Goal: Check status: Check status

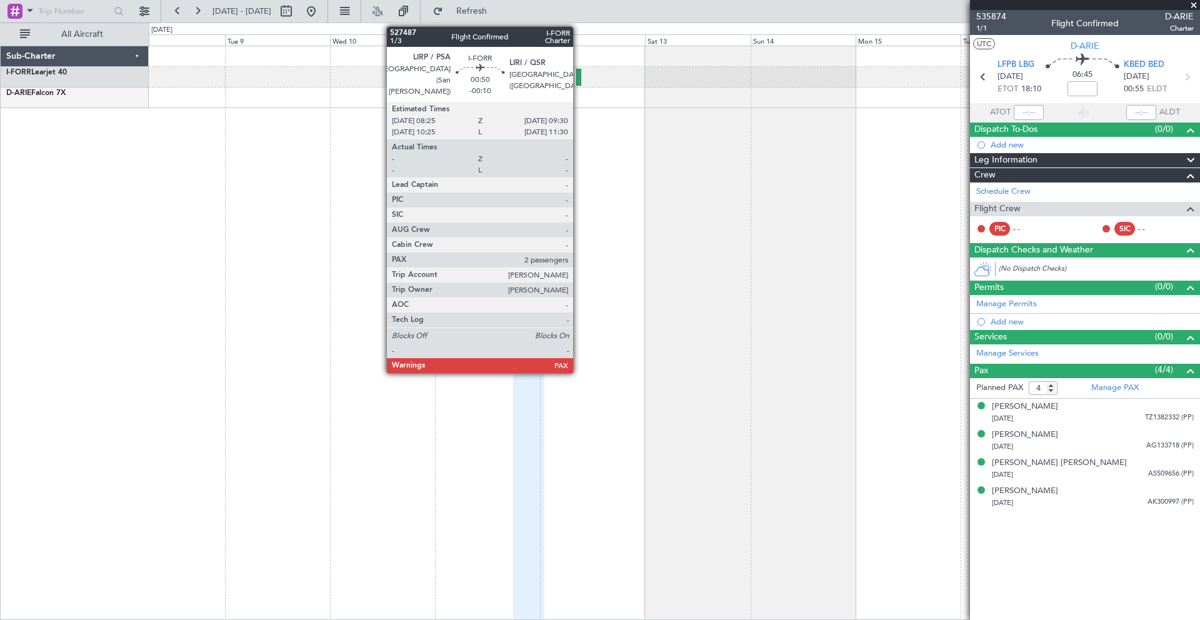
click at [579, 74] on div at bounding box center [578, 77] width 5 height 17
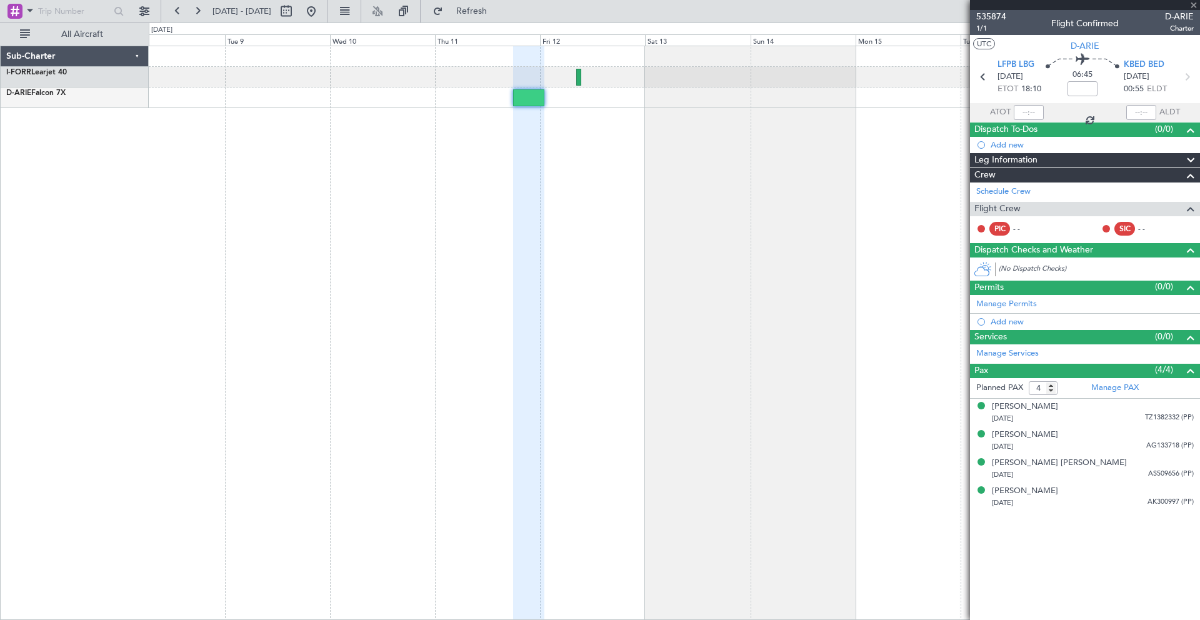
type input "-00:10"
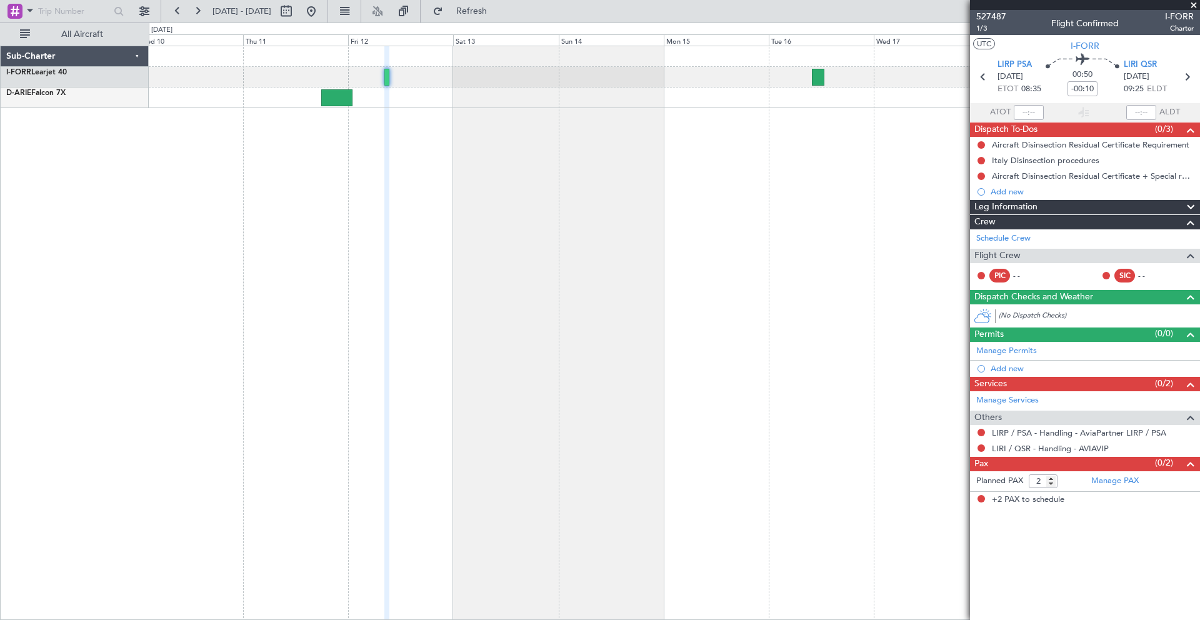
click at [563, 81] on div at bounding box center [674, 77] width 1051 height 21
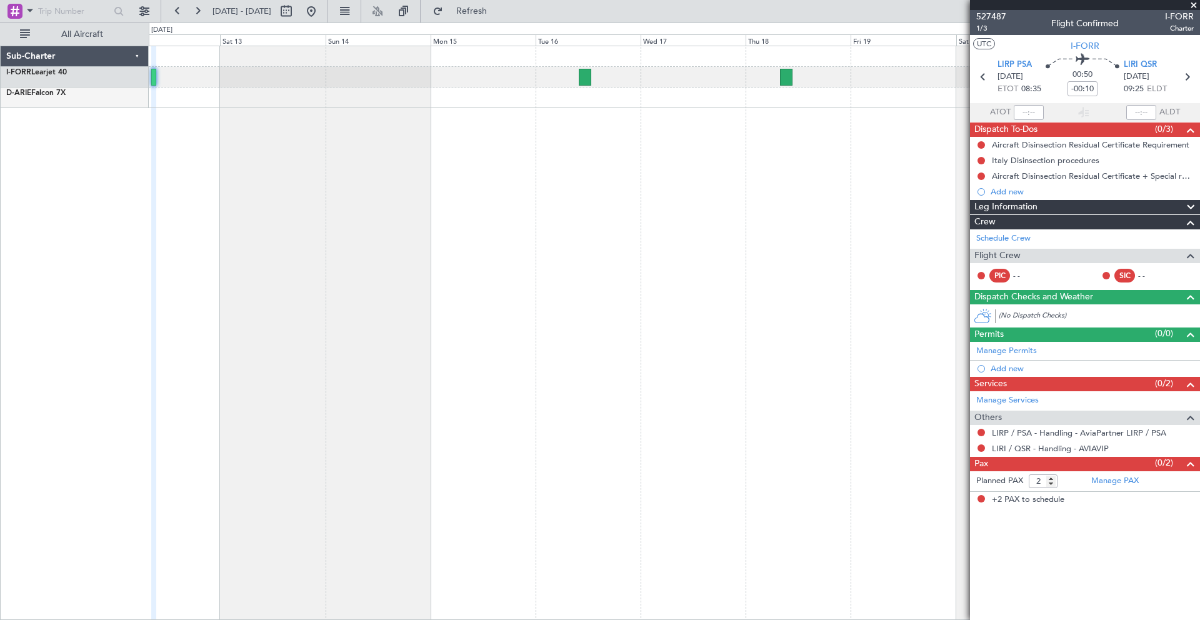
click at [478, 91] on div at bounding box center [674, 77] width 1051 height 62
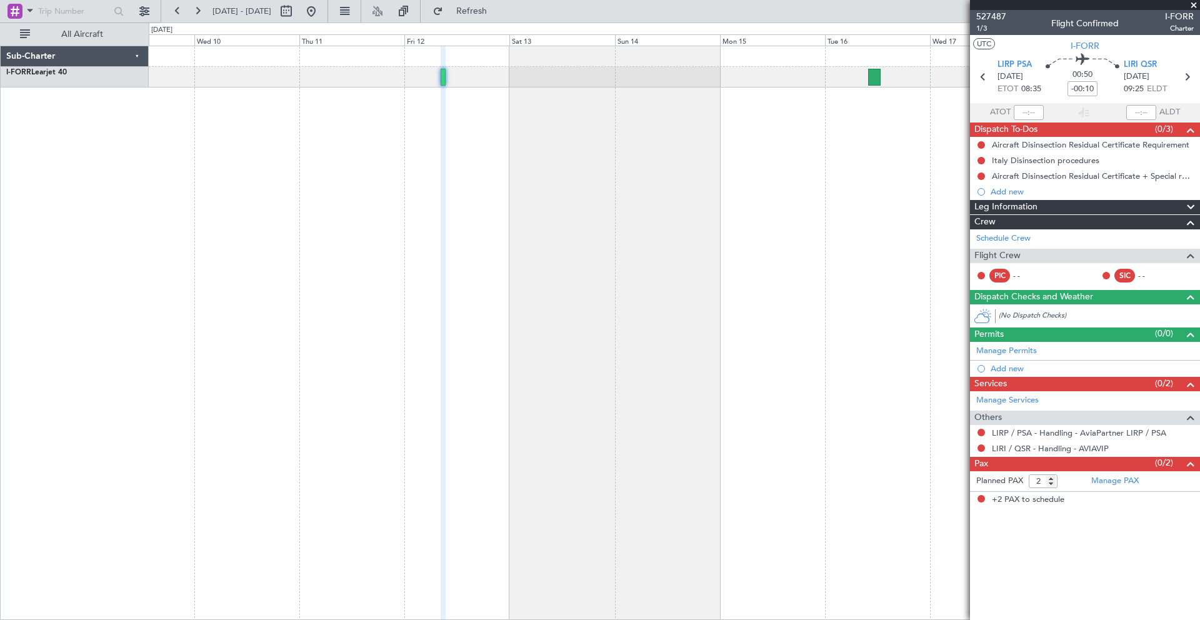
click at [835, 210] on div at bounding box center [675, 333] width 1052 height 575
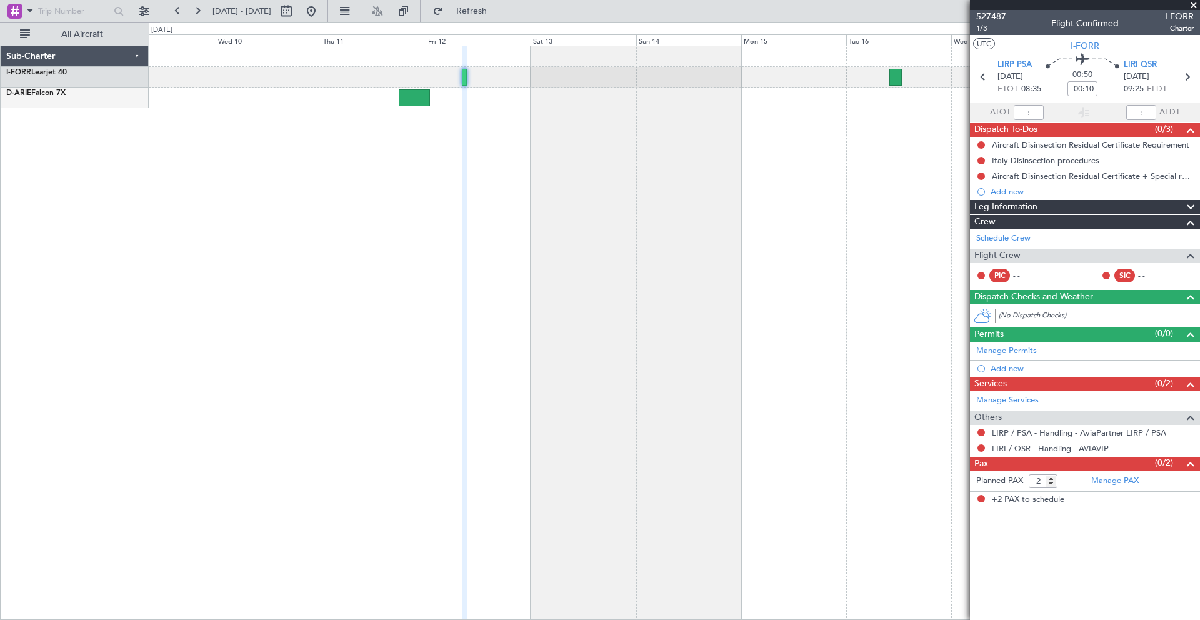
click at [1195, 6] on span at bounding box center [1194, 5] width 13 height 11
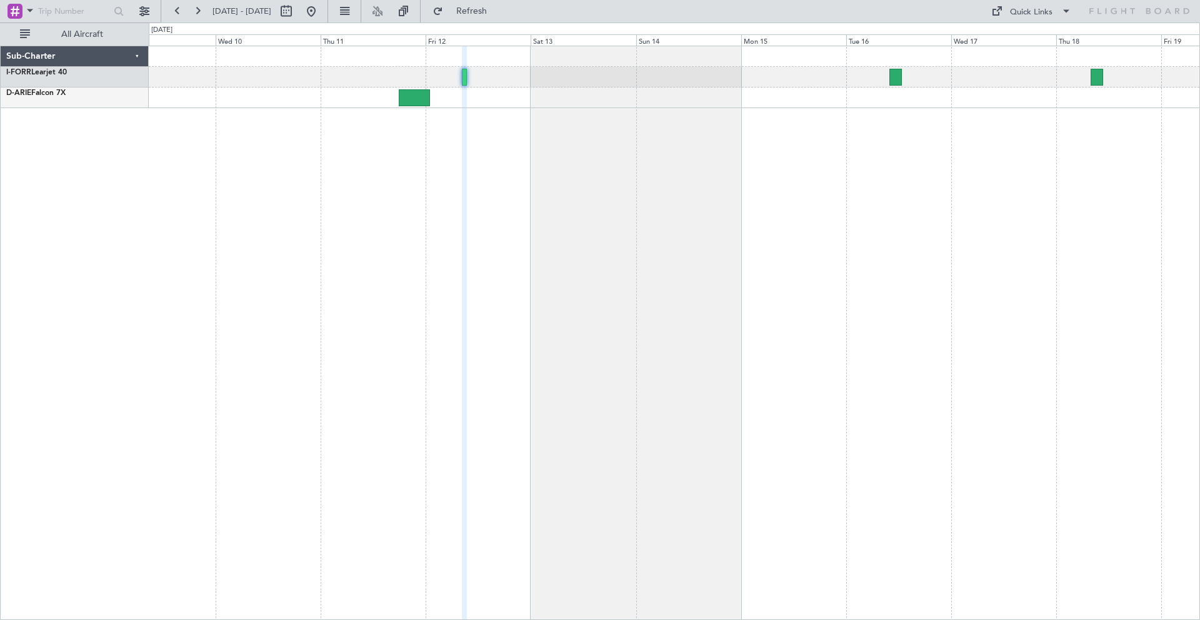
type input "0"
click at [321, 18] on button at bounding box center [311, 11] width 20 height 20
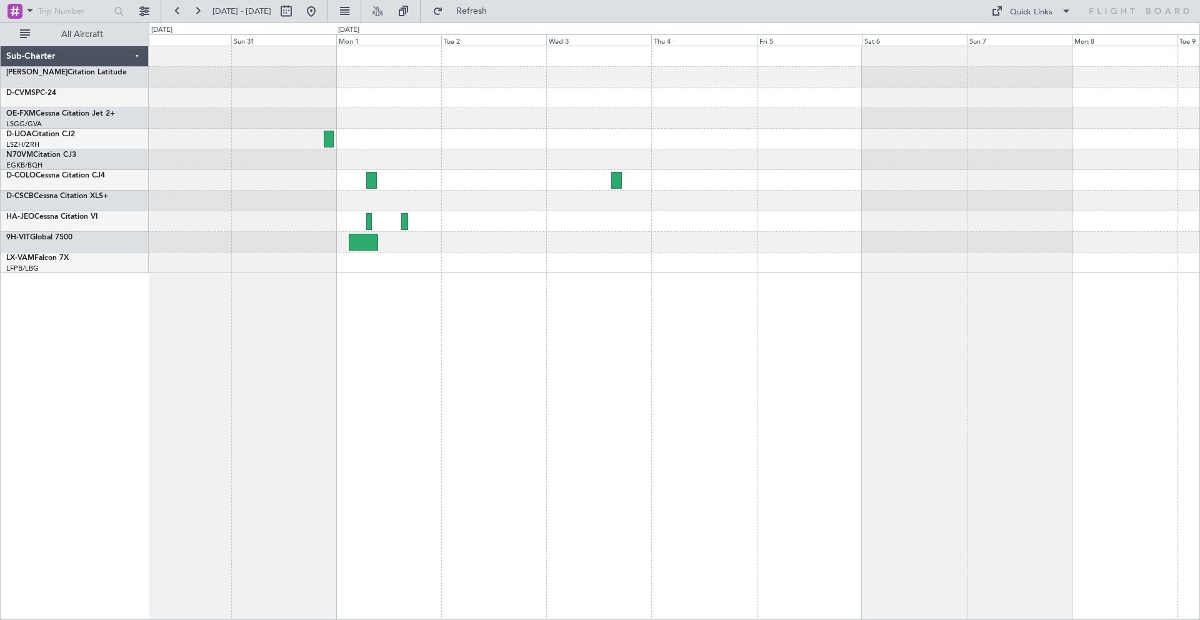
click at [334, 161] on div at bounding box center [674, 159] width 1051 height 227
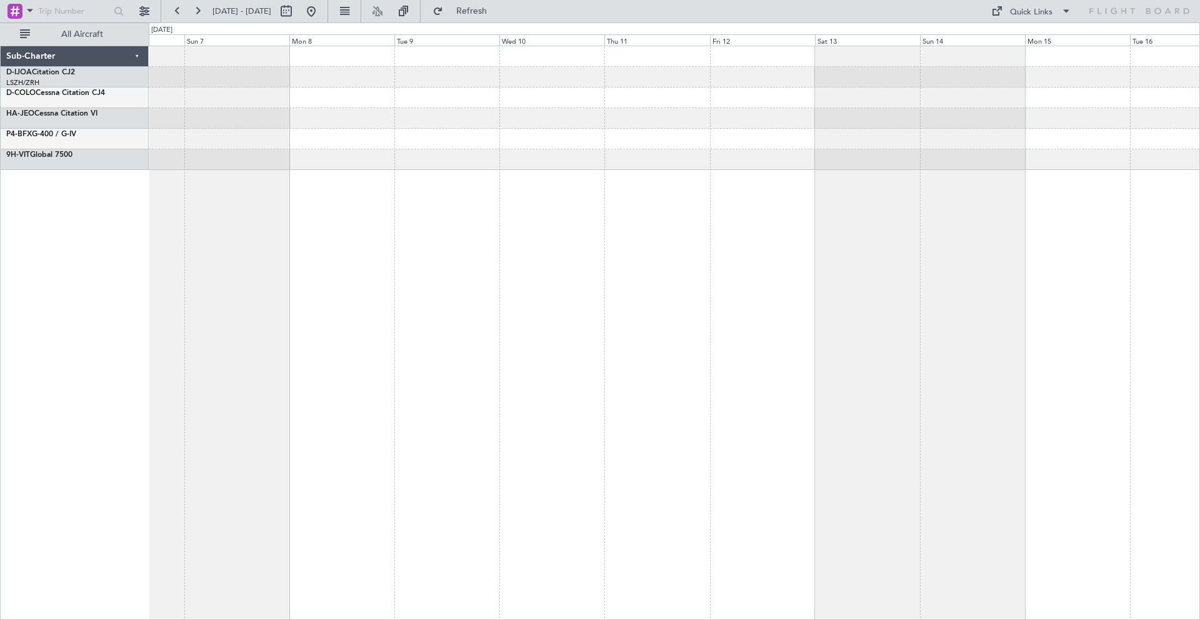
click at [293, 136] on div at bounding box center [674, 139] width 1051 height 21
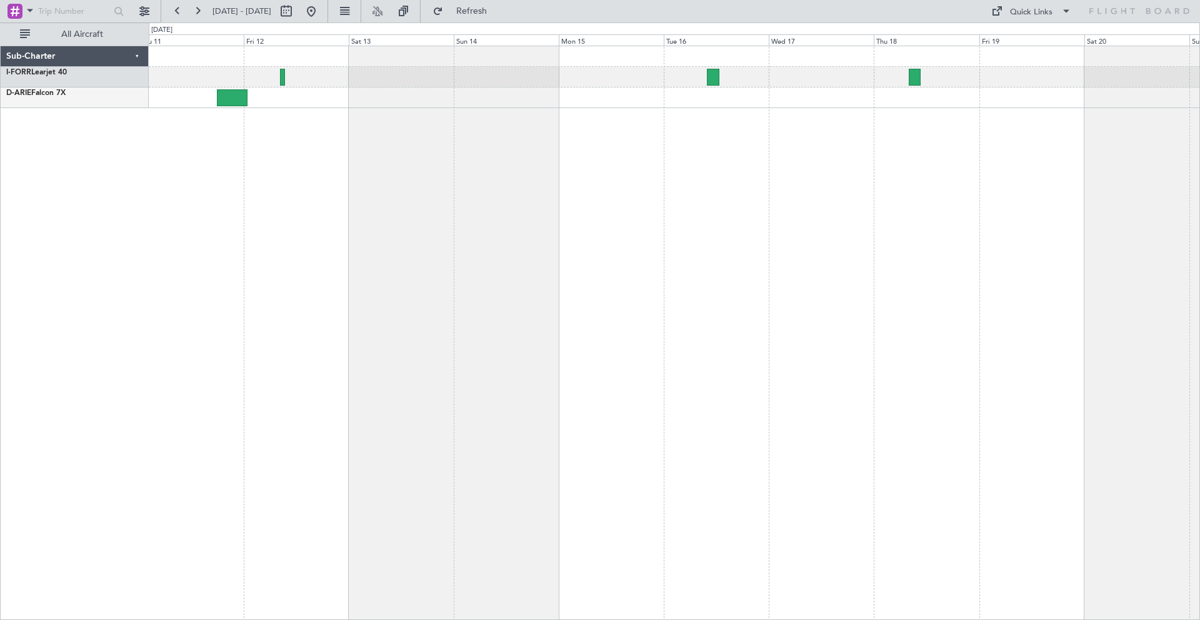
click at [461, 101] on div at bounding box center [674, 77] width 1051 height 62
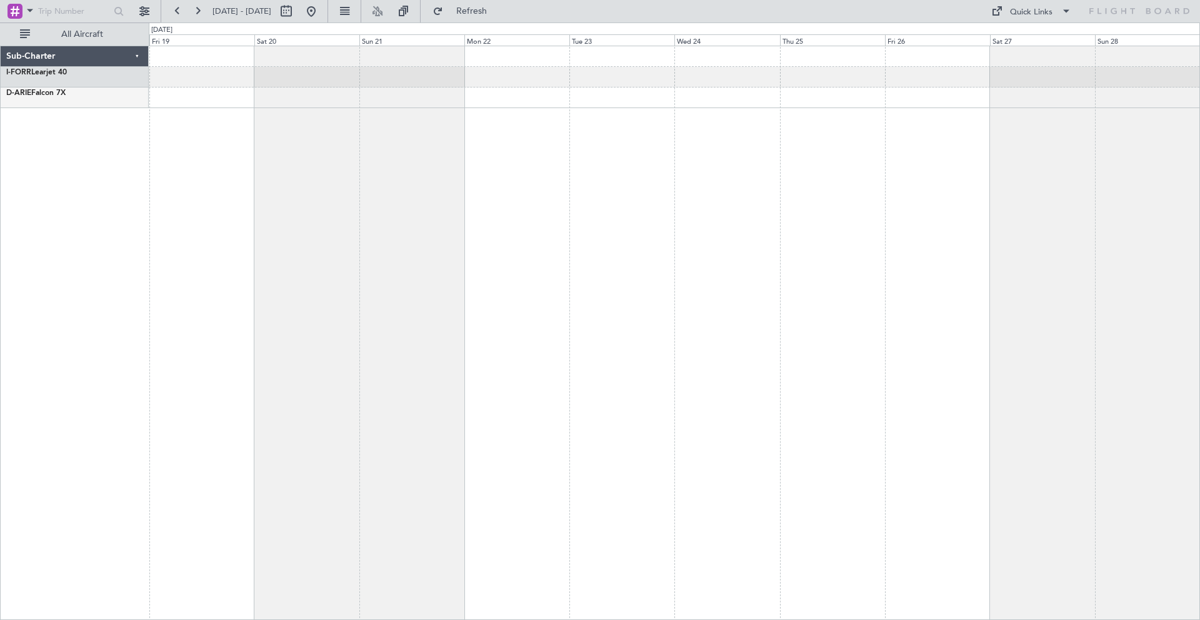
click at [92, 103] on div "Sub-Charter I-FORR Learjet 40 D-[PERSON_NAME] 7X 0 0 Fri 19 Sat 20 Sun 21 Mon 2…" at bounding box center [600, 322] width 1200 height 598
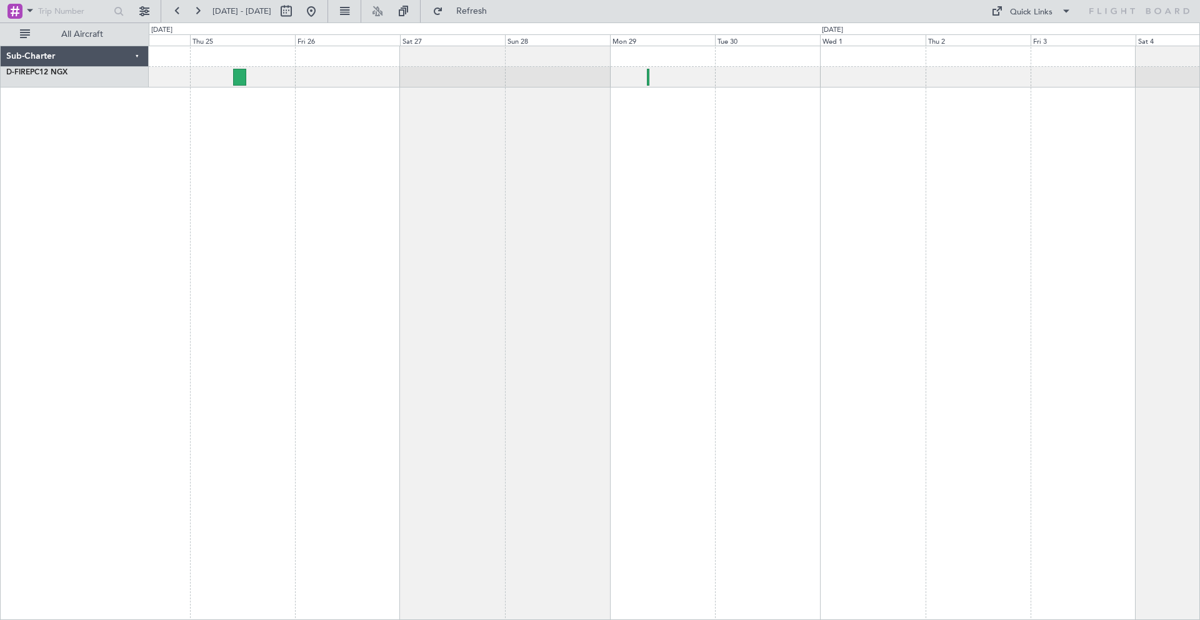
click at [472, 121] on div at bounding box center [675, 333] width 1052 height 575
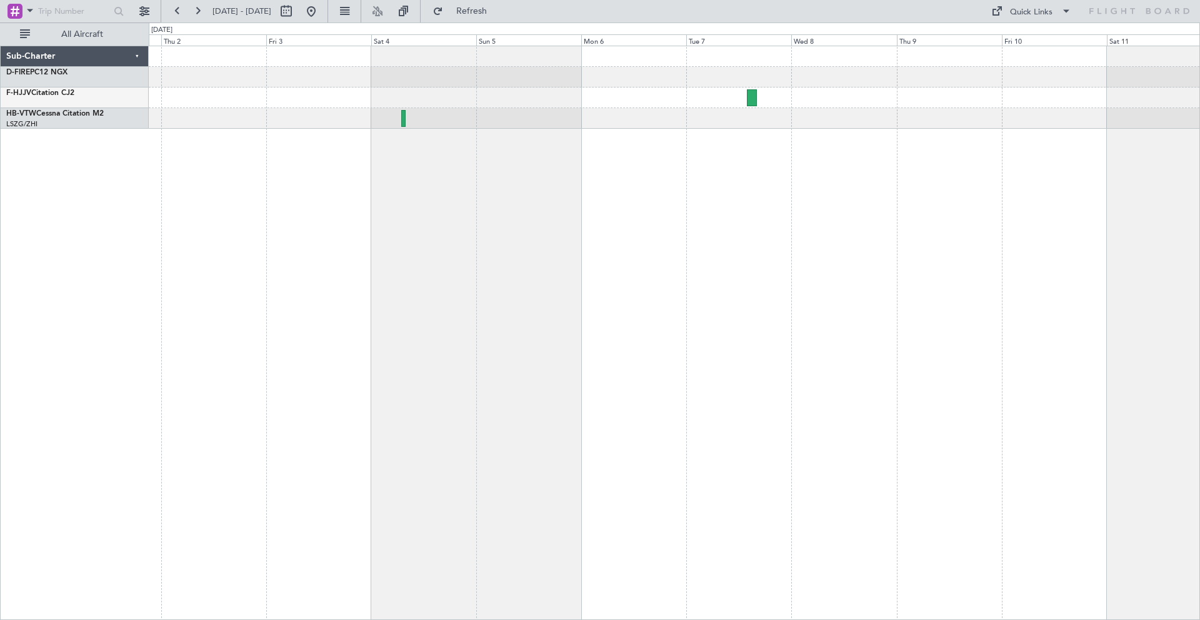
click at [269, 161] on div at bounding box center [675, 333] width 1052 height 575
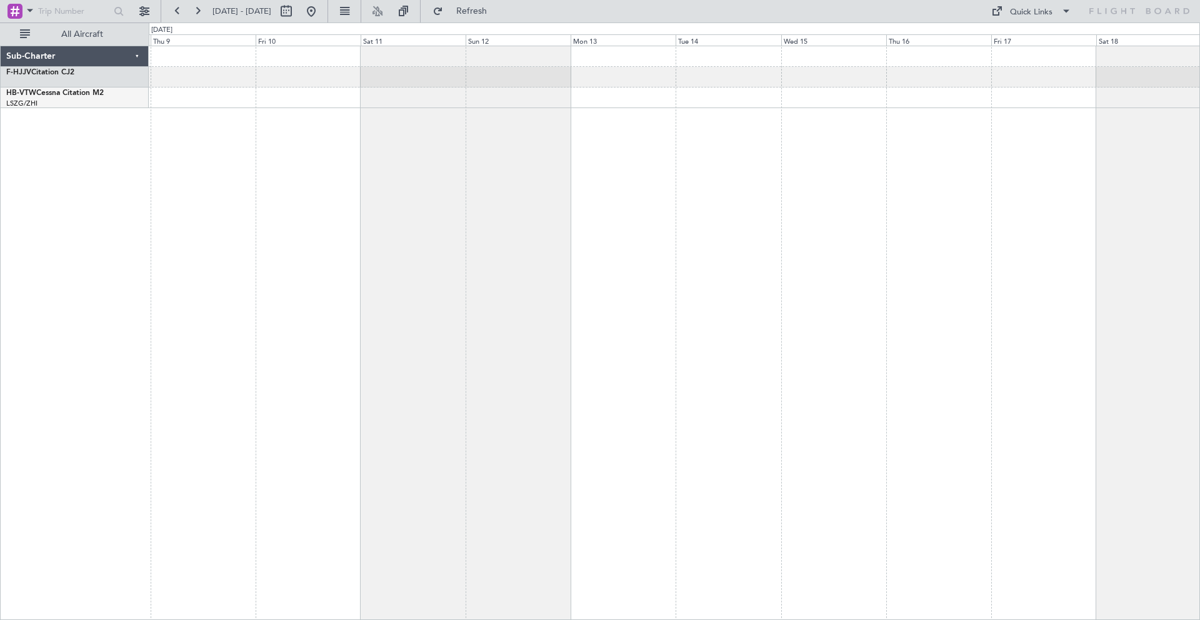
click at [347, 125] on div at bounding box center [675, 333] width 1052 height 575
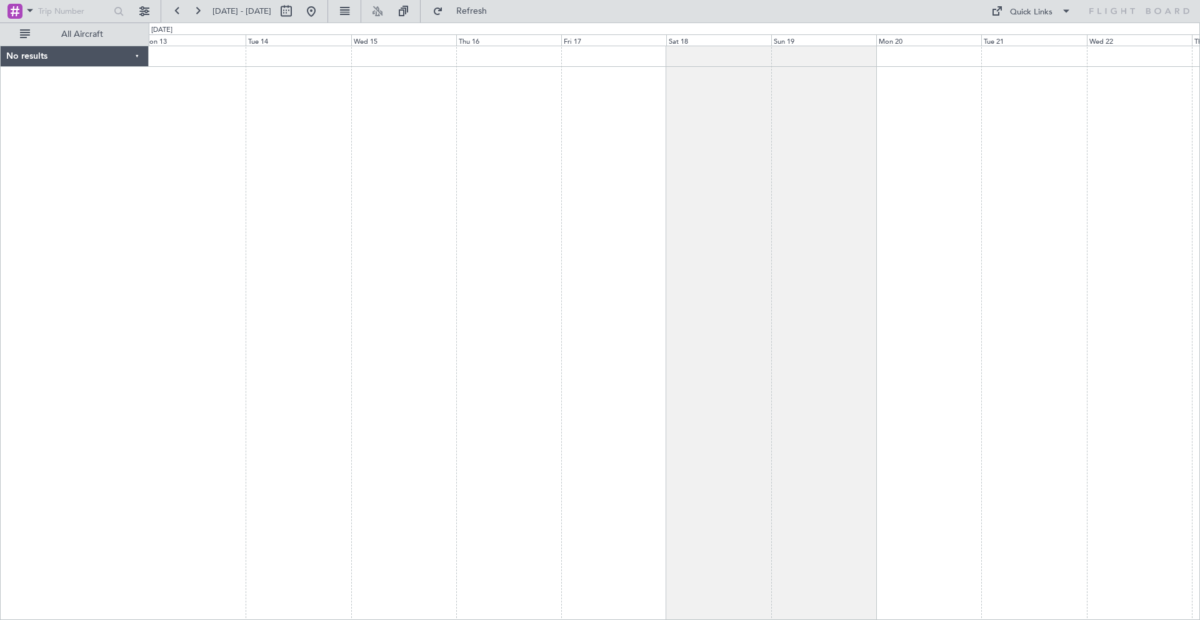
click at [591, 105] on div at bounding box center [675, 333] width 1052 height 575
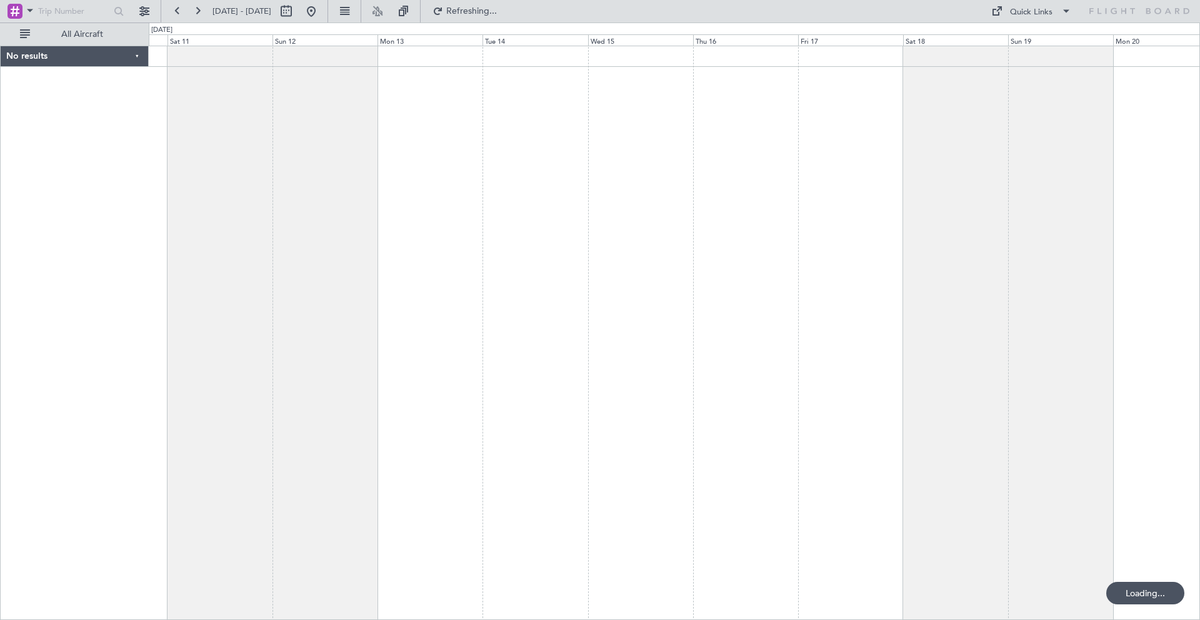
click at [1200, 114] on div "No results 0 0 Fri 10 Sat 11 Sun 12 Mon 13 Tue 14 Wed 15 [DATE] Fri 17 Sat 18 S…" at bounding box center [600, 322] width 1200 height 598
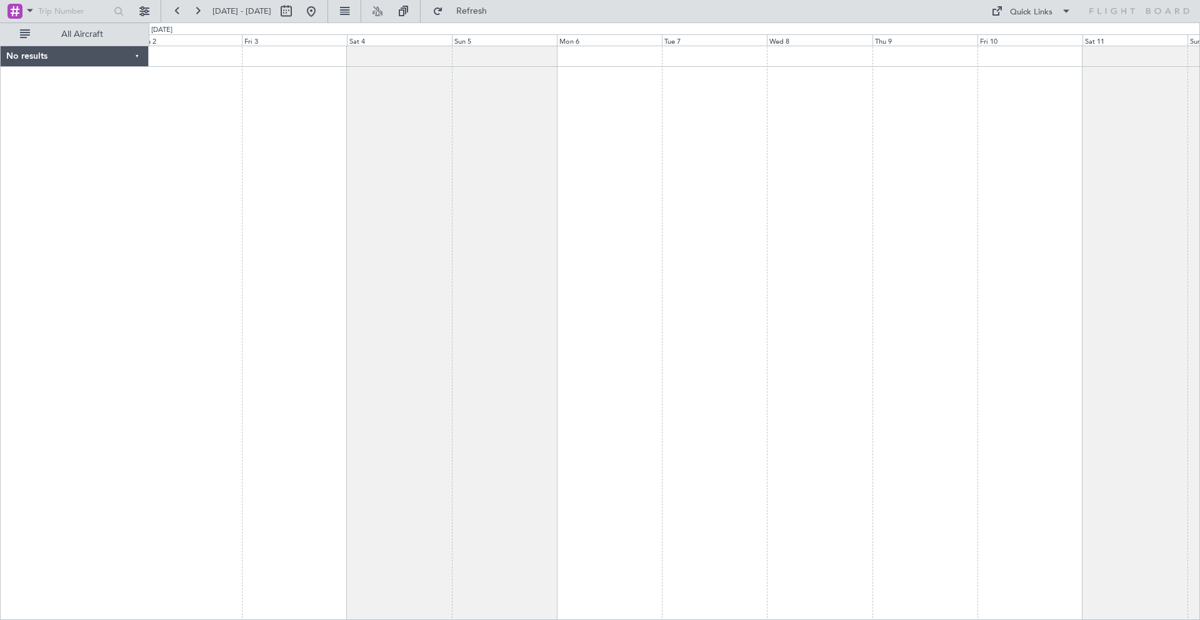
click at [1019, 109] on div at bounding box center [675, 333] width 1052 height 575
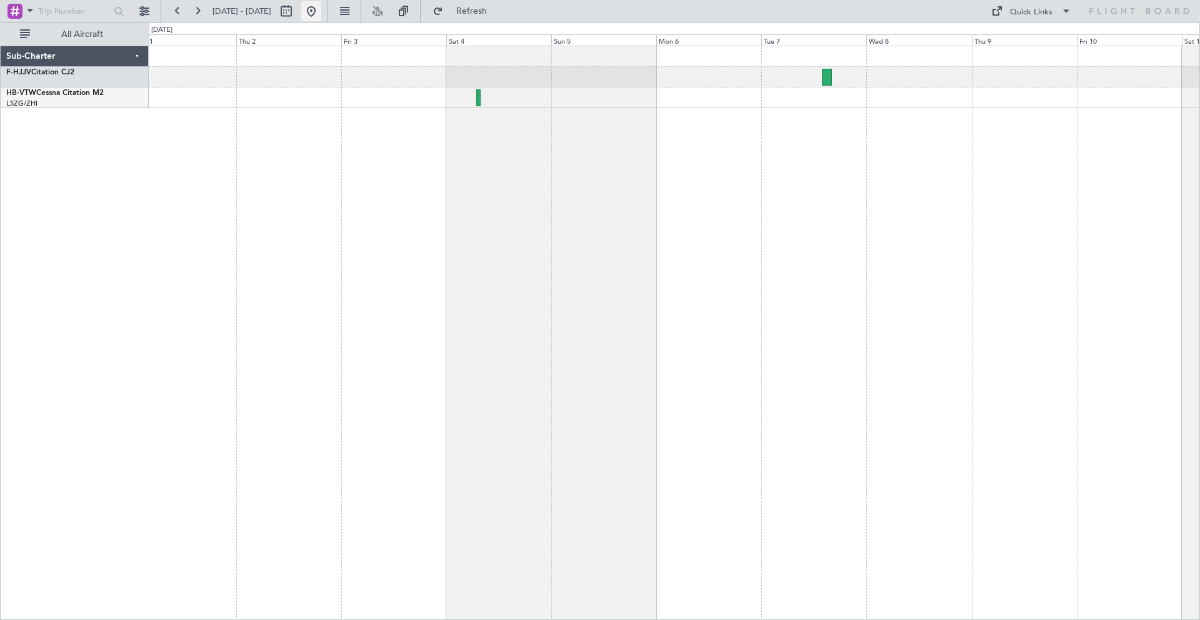
click at [321, 9] on button at bounding box center [311, 11] width 20 height 20
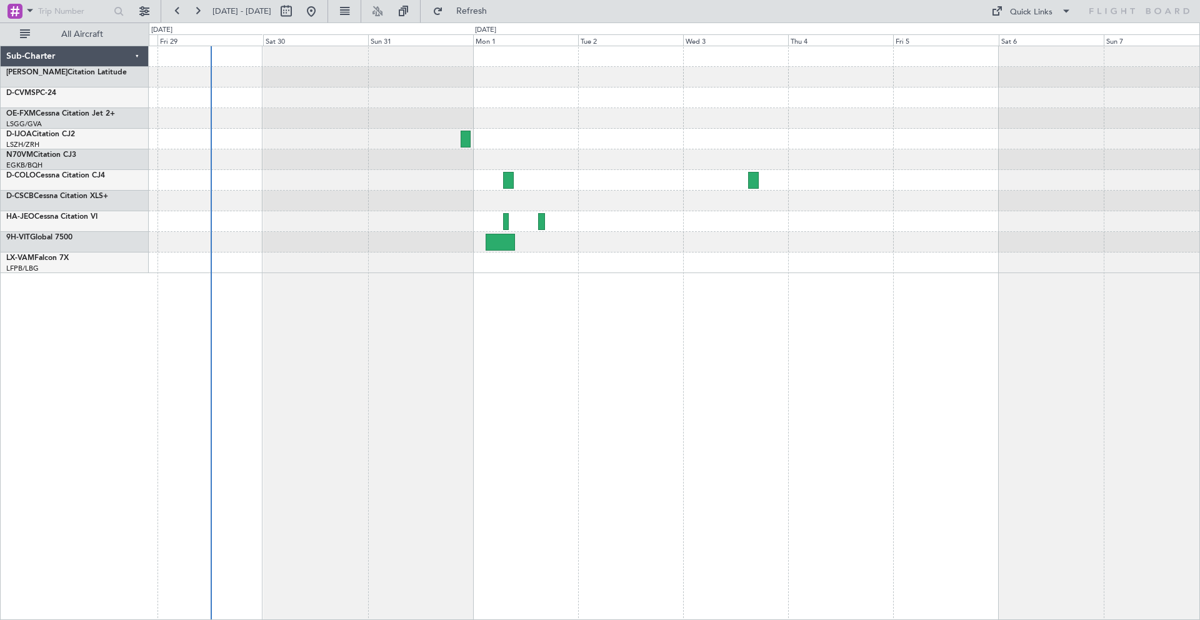
click at [179, 116] on div at bounding box center [674, 159] width 1051 height 227
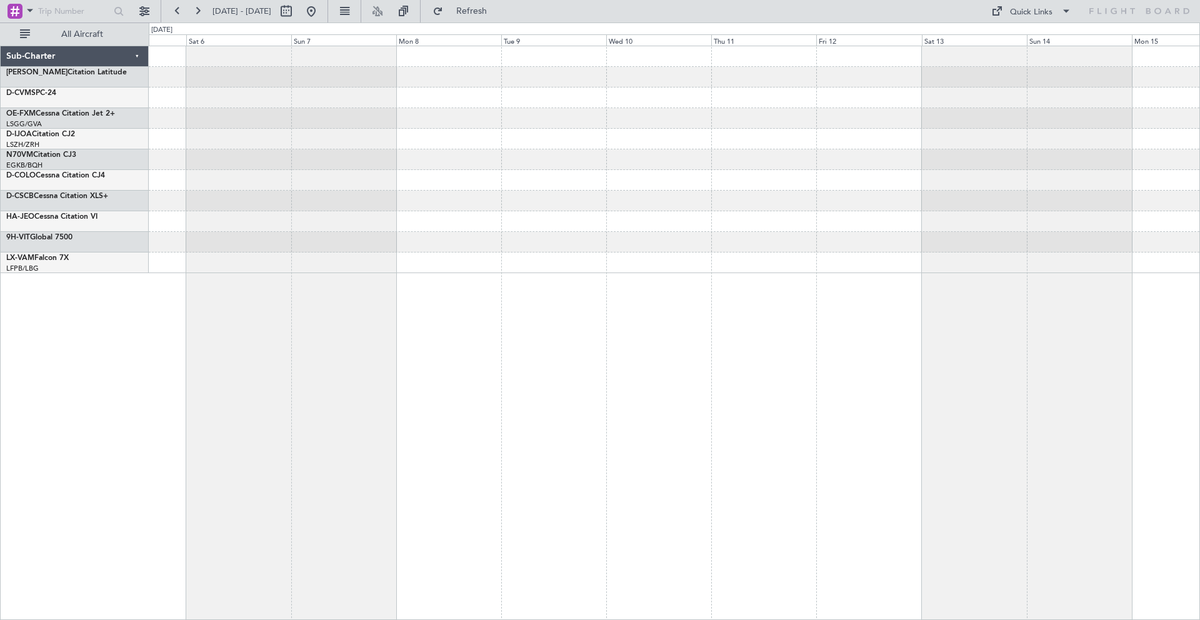
click at [189, 119] on div at bounding box center [674, 118] width 1051 height 21
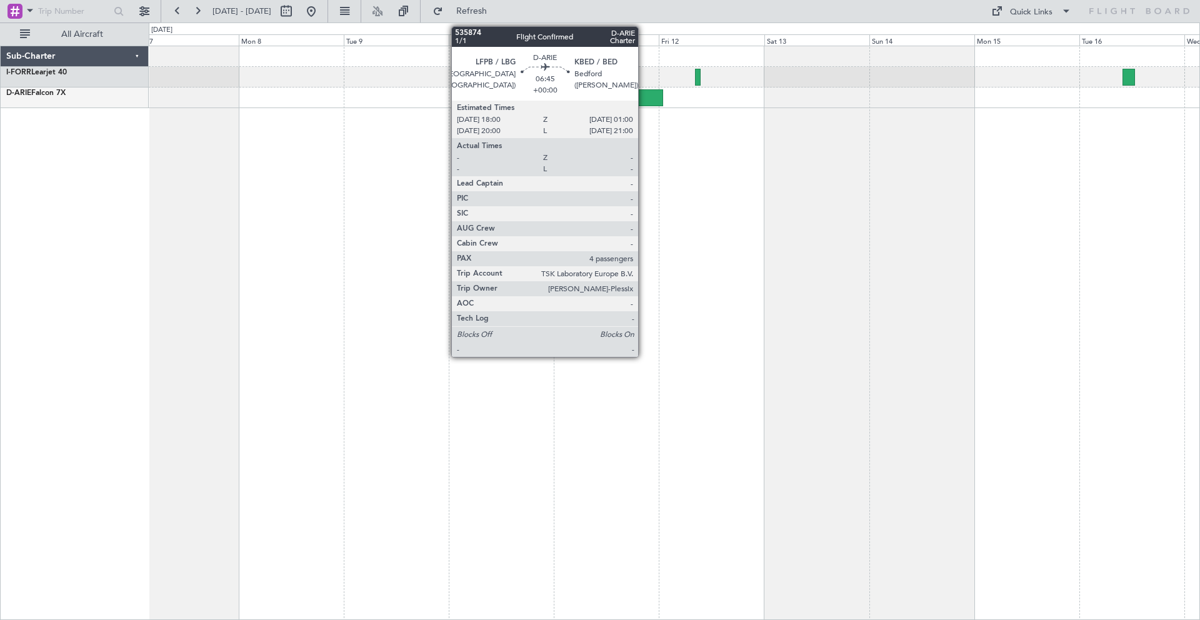
click at [644, 102] on div at bounding box center [647, 97] width 31 height 17
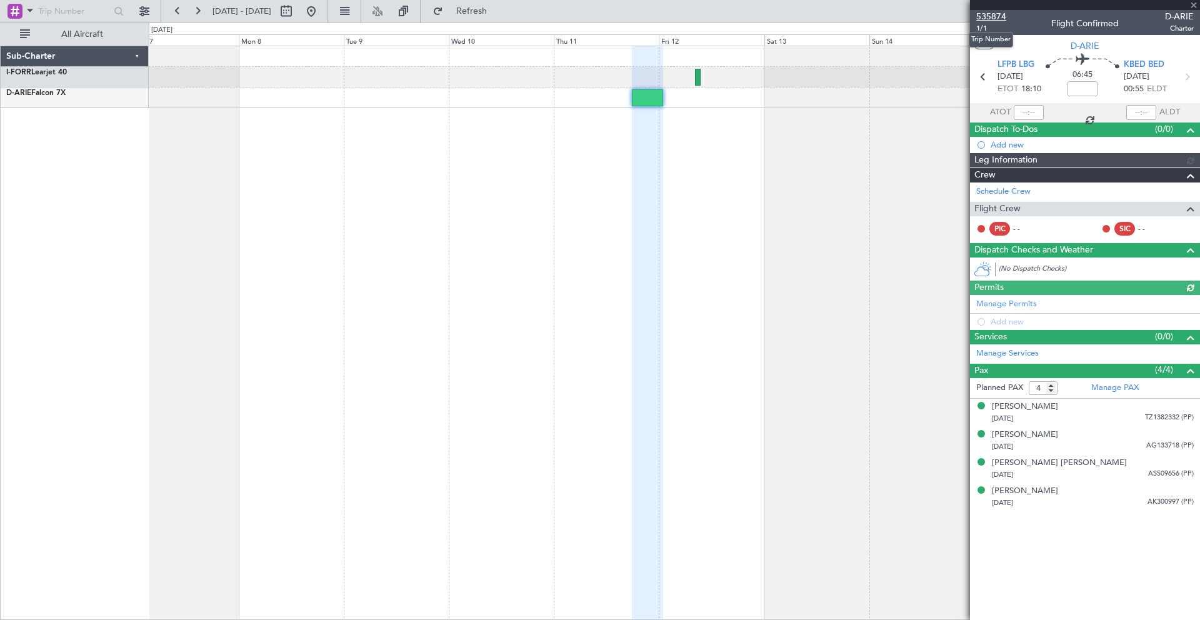
click at [997, 13] on span "535874" at bounding box center [992, 16] width 30 height 13
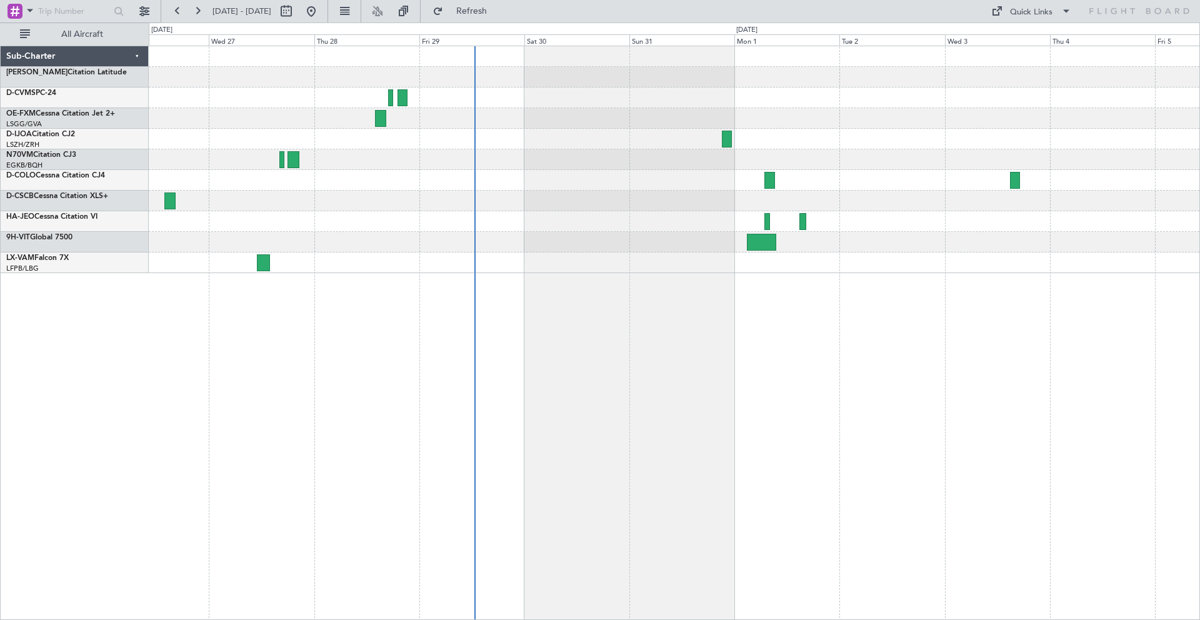
click at [703, 151] on div at bounding box center [674, 159] width 1051 height 227
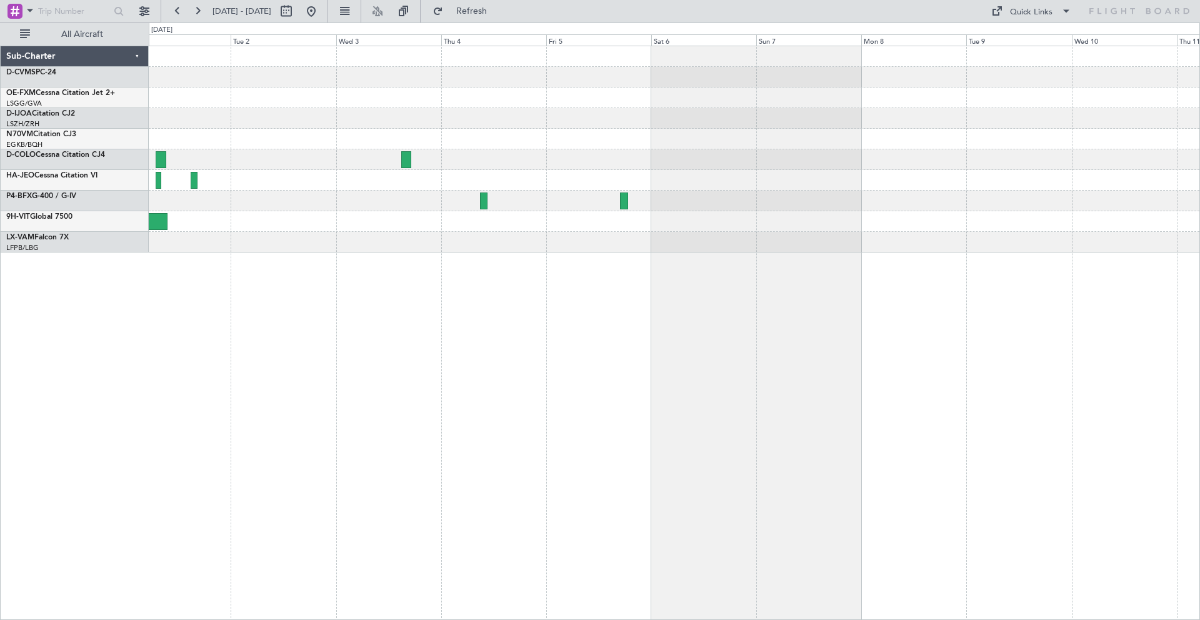
click at [750, 78] on div at bounding box center [674, 149] width 1051 height 206
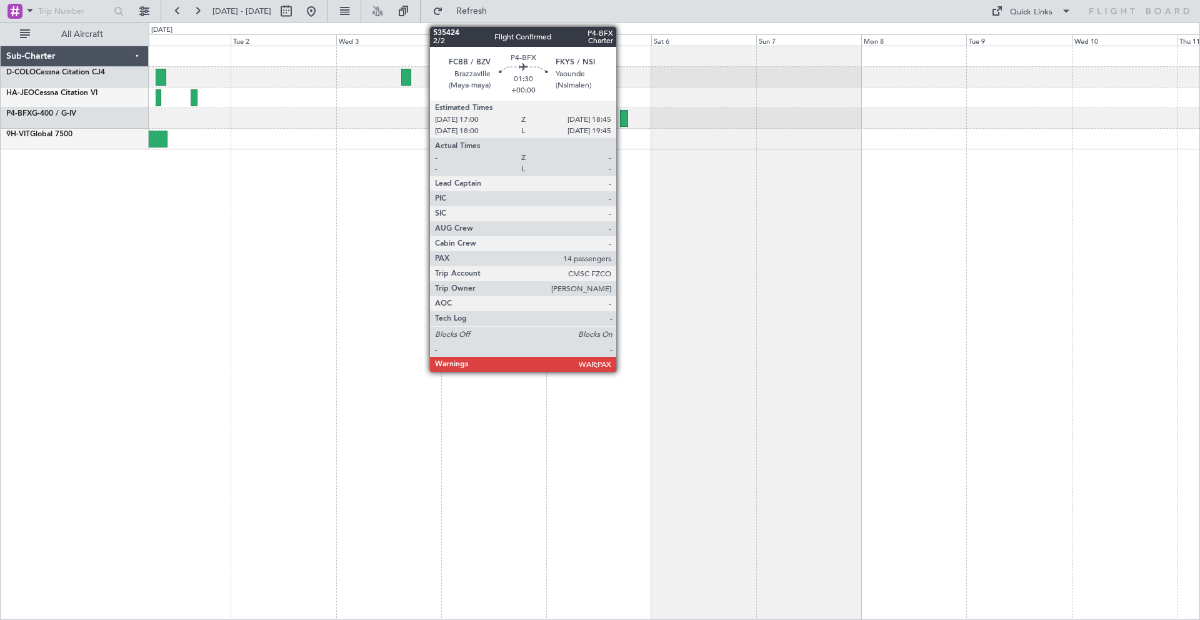
click at [755, 96] on div at bounding box center [674, 98] width 1051 height 21
